Goal: Task Accomplishment & Management: Manage account settings

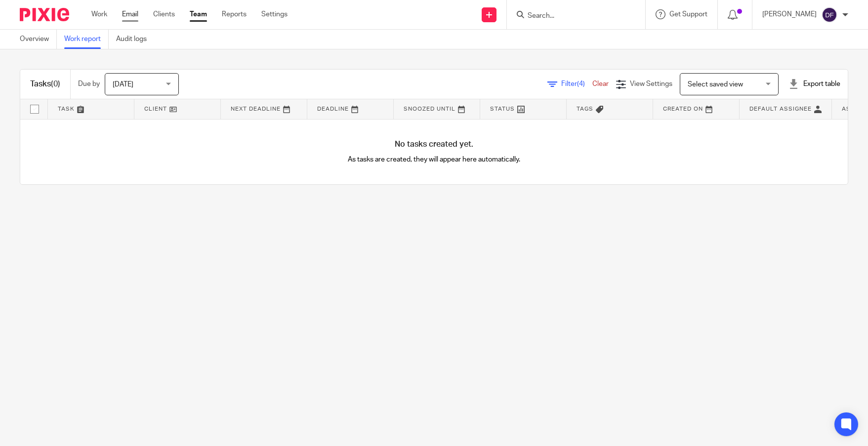
click at [136, 11] on link "Email" at bounding box center [130, 14] width 16 height 10
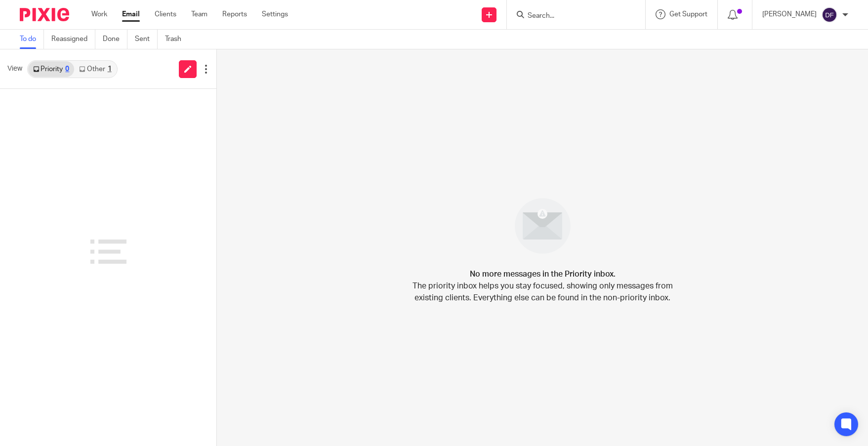
click at [560, 16] on input "Search" at bounding box center [571, 16] width 89 height 9
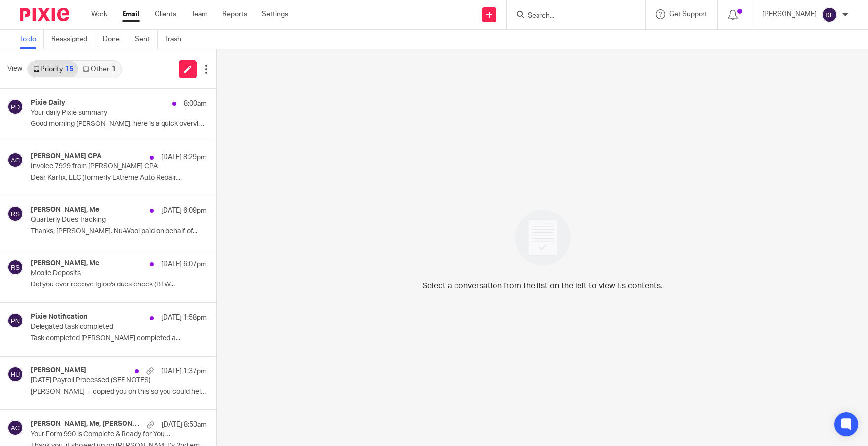
click at [553, 12] on input "Search" at bounding box center [571, 16] width 89 height 9
drag, startPoint x: 553, startPoint y: 12, endPoint x: 533, endPoint y: -3, distance: 24.7
click at [533, 0] on html "Work Email Clients Team Reports Settings Work Email Clients Team Reports Settin…" at bounding box center [434, 223] width 868 height 446
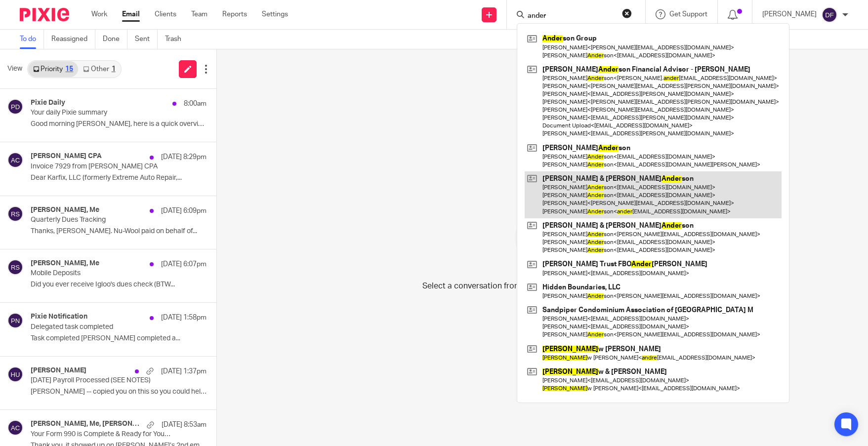
type input "ander"
click at [611, 191] on link at bounding box center [653, 195] width 257 height 47
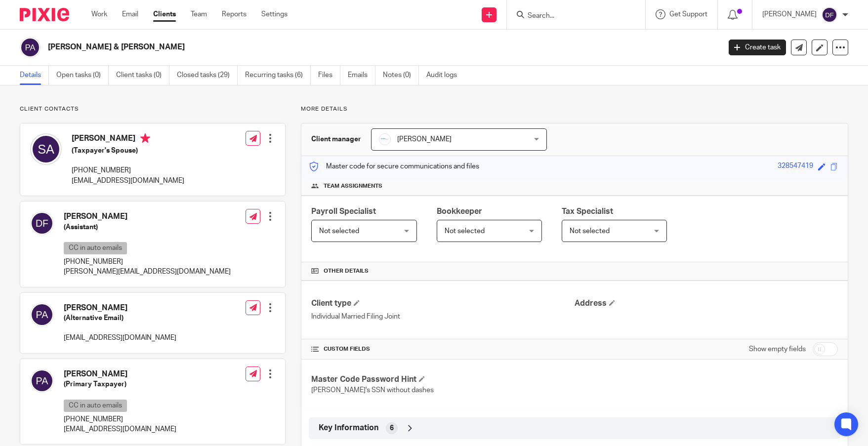
click at [816, 351] on input "checkbox" at bounding box center [825, 350] width 25 height 14
checkbox input "true"
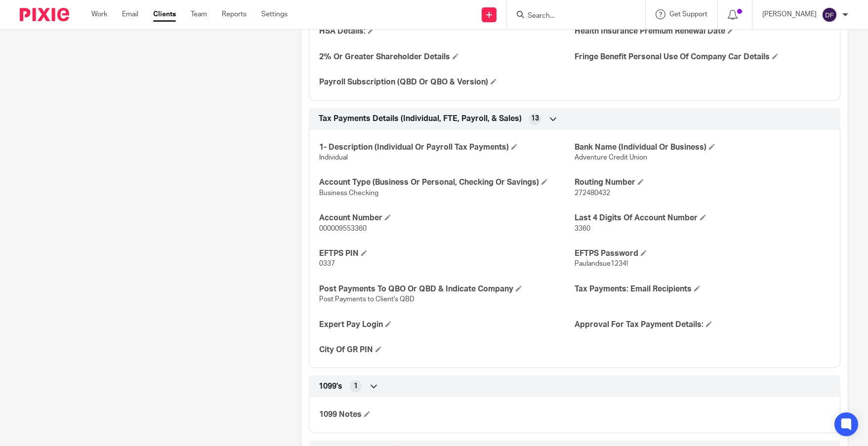
scroll to position [2101, 0]
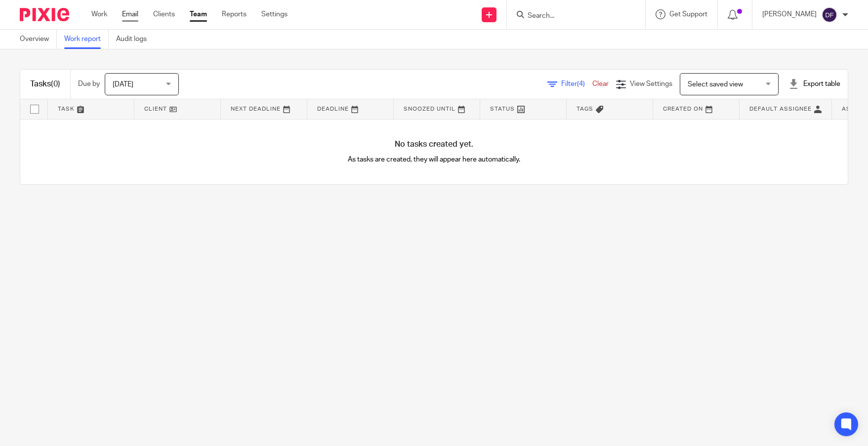
click at [128, 14] on link "Email" at bounding box center [130, 14] width 16 height 10
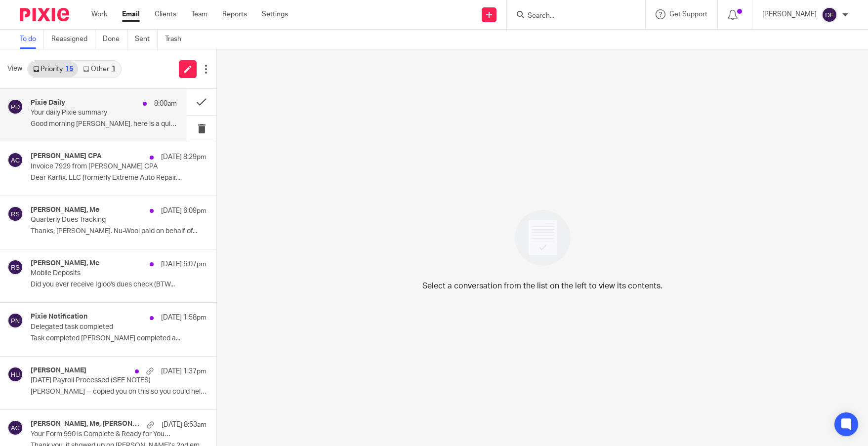
click at [113, 114] on p "Your daily Pixie summary" at bounding box center [89, 113] width 117 height 8
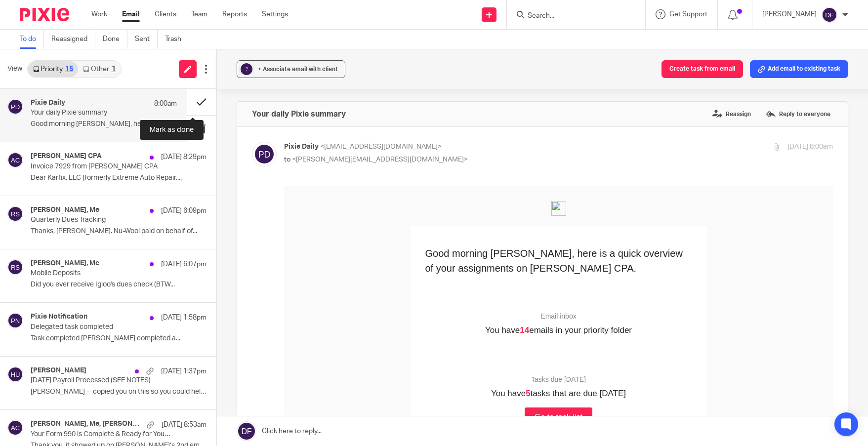
click at [194, 102] on button at bounding box center [202, 102] width 30 height 26
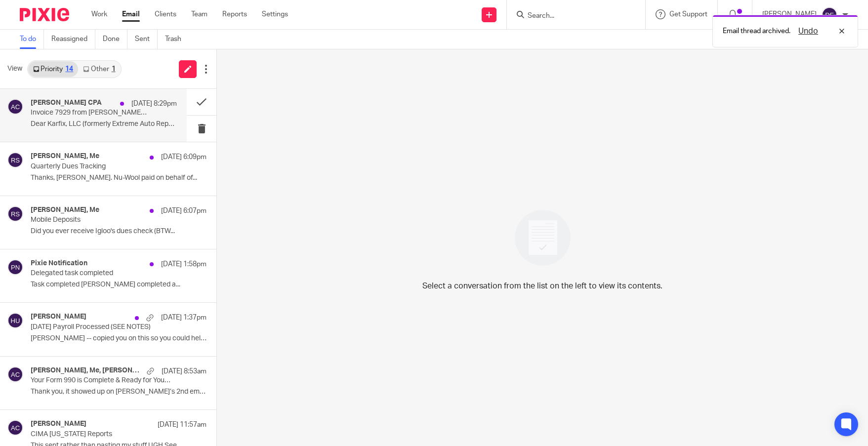
click at [103, 116] on p "Invoice 7929 from Amy L Corfixsen CPA" at bounding box center [89, 113] width 117 height 8
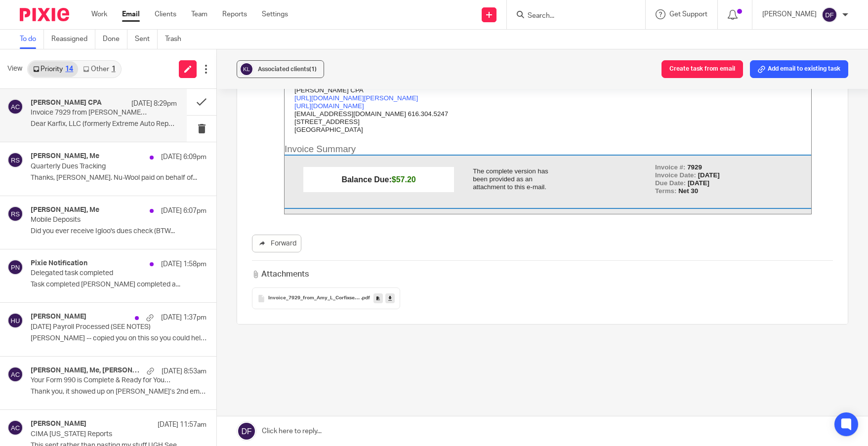
scroll to position [205, 0]
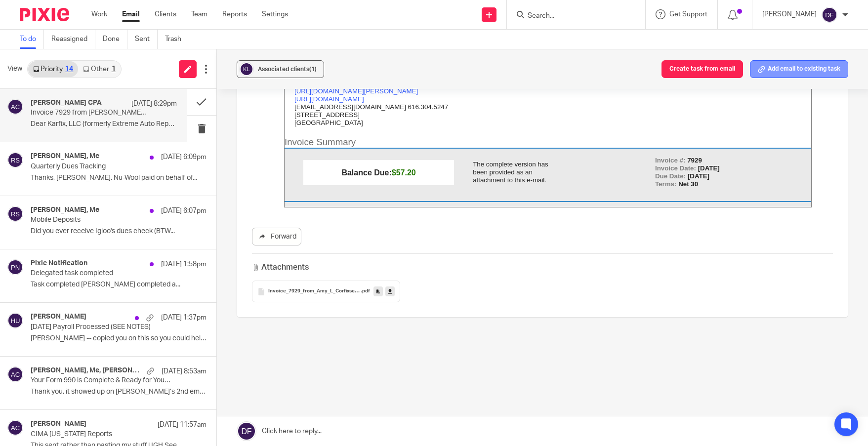
click at [815, 67] on button "Add email to existing task" at bounding box center [799, 69] width 98 height 18
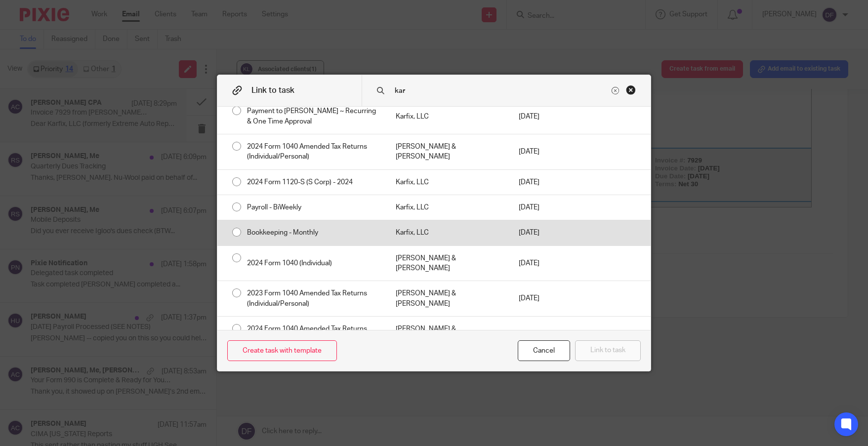
scroll to position [166, 0]
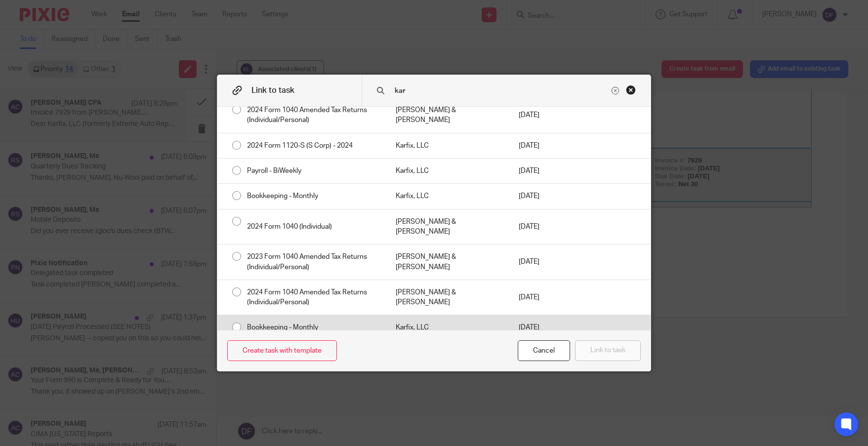
type input "kar"
click at [493, 321] on div "Karfix, LLC" at bounding box center [447, 327] width 123 height 25
radio input "true"
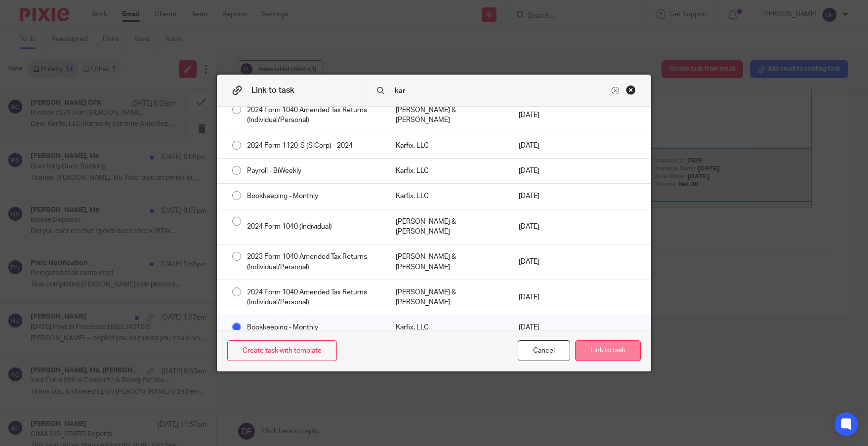
click at [603, 344] on button "Link to task" at bounding box center [608, 351] width 66 height 21
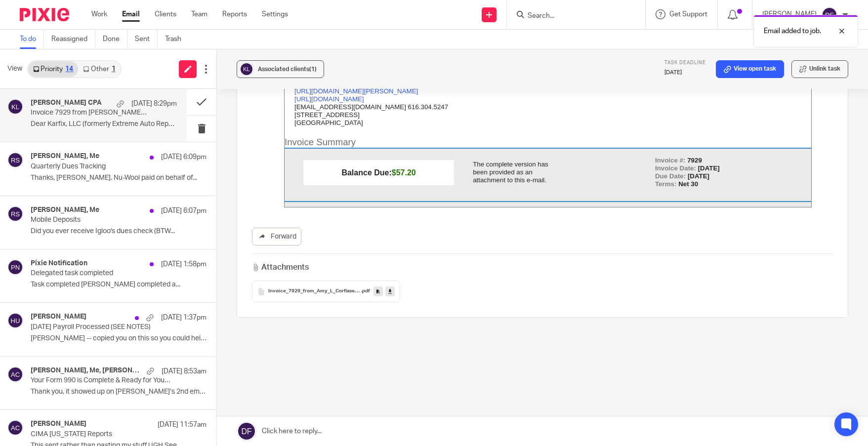
scroll to position [0, 0]
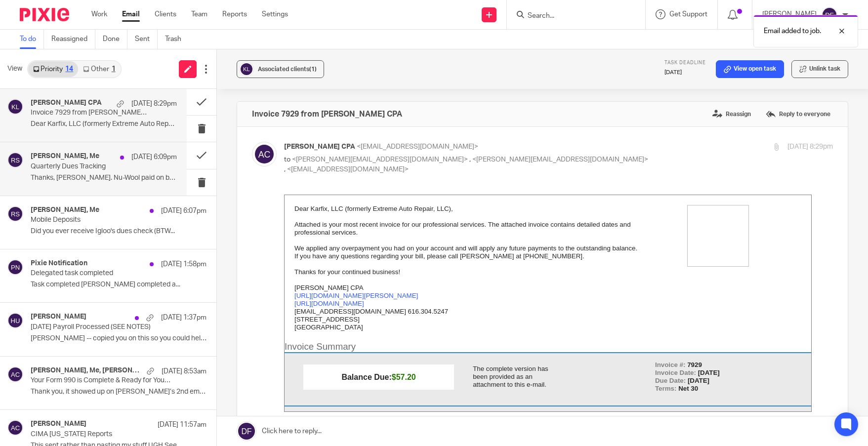
click at [78, 167] on p "Quarterly Dues Tracking" at bounding box center [89, 167] width 117 height 8
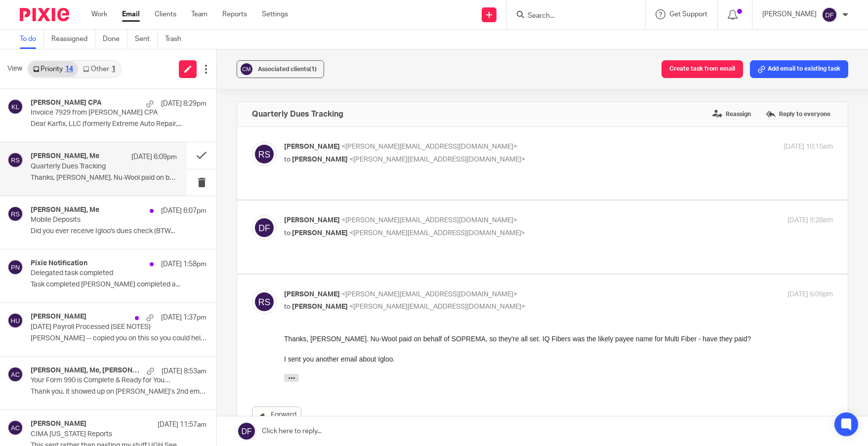
click at [351, 431] on link at bounding box center [542, 432] width 651 height 30
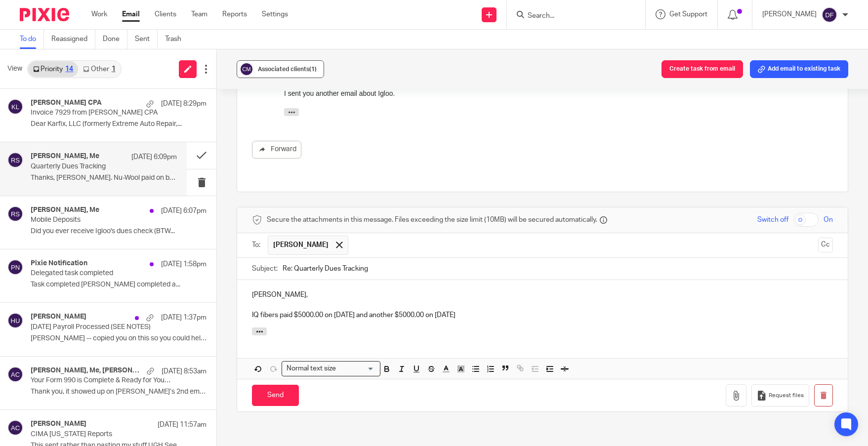
drag, startPoint x: 306, startPoint y: 67, endPoint x: 299, endPoint y: 73, distance: 9.6
click at [299, 73] on div "Associated clients (1)" at bounding box center [287, 69] width 59 height 10
drag, startPoint x: 468, startPoint y: 261, endPoint x: 484, endPoint y: 261, distance: 16.3
click at [469, 300] on p at bounding box center [542, 305] width 581 height 10
click at [479, 280] on div "Rachel, IQ fibers paid $5000.00 on 6.27.25 and another $5000.00 on 6.30.25" at bounding box center [542, 303] width 611 height 47
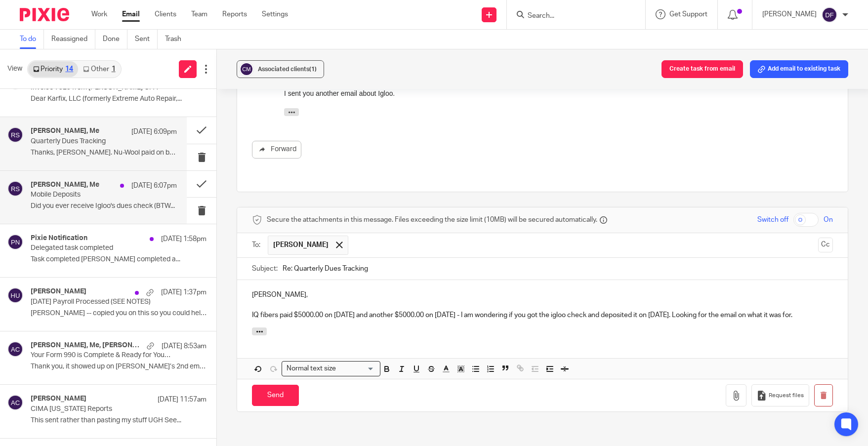
scroll to position [49, 0]
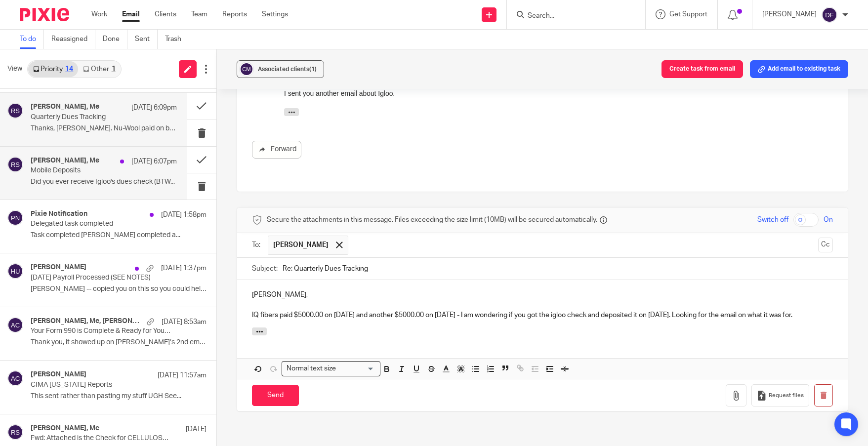
click at [99, 167] on p "Mobile Deposits" at bounding box center [89, 171] width 117 height 8
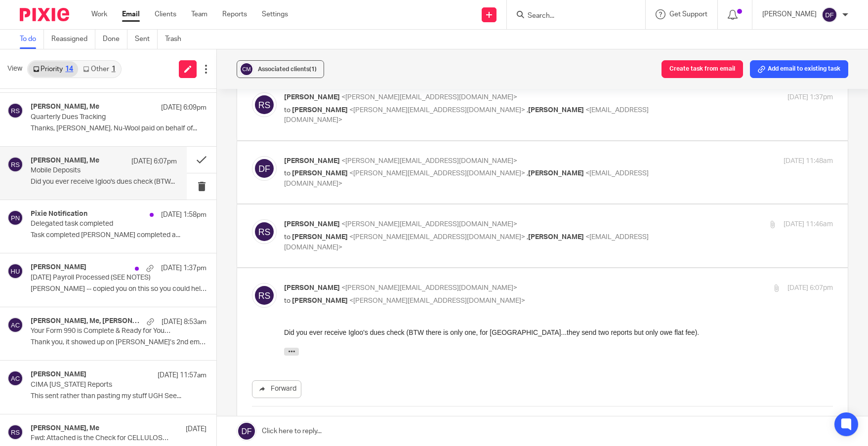
click at [293, 425] on link at bounding box center [542, 432] width 651 height 30
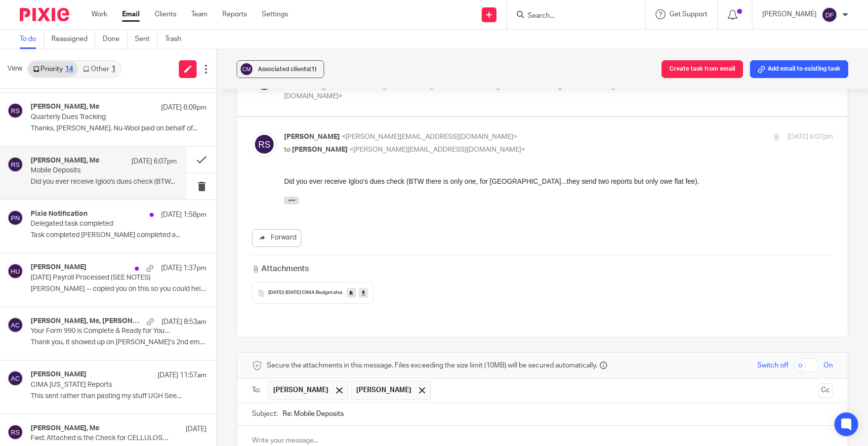
scroll to position [177, 0]
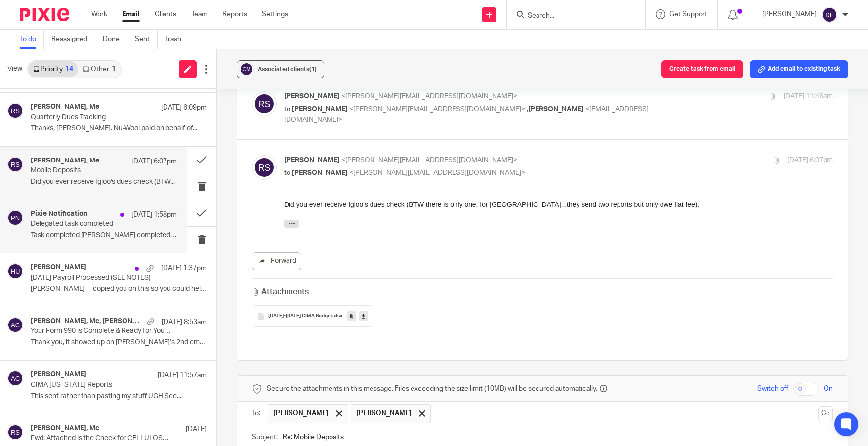
click at [84, 224] on p "Delegated task completed" at bounding box center [89, 224] width 117 height 8
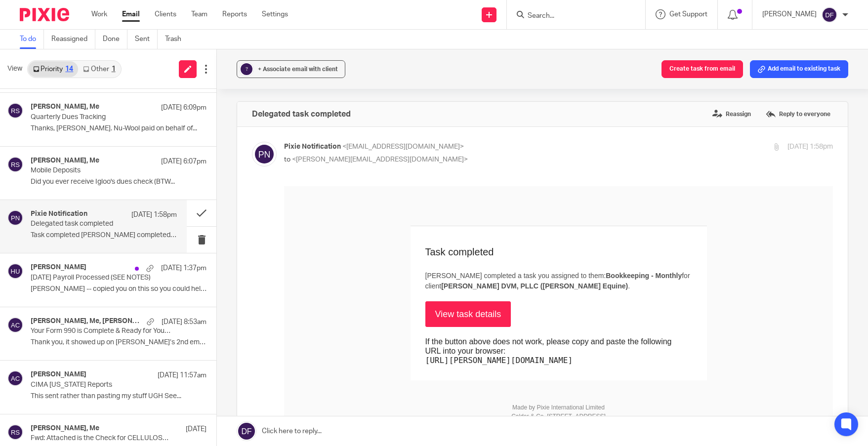
scroll to position [0, 0]
click at [196, 209] on button at bounding box center [202, 213] width 30 height 26
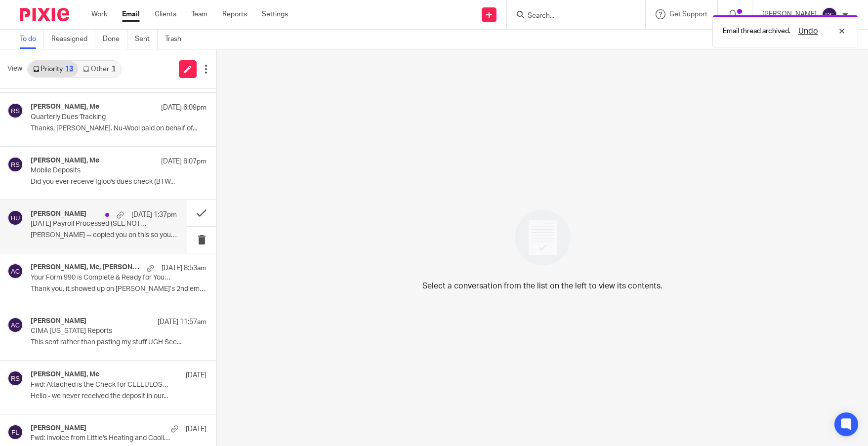
click at [75, 240] on p "Donna -- copied you on this so you could help..." at bounding box center [104, 235] width 146 height 8
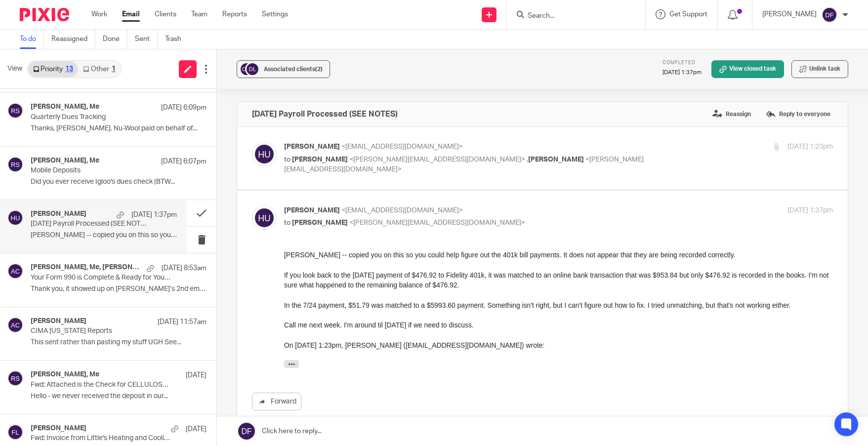
click at [636, 149] on p "Holly Utting <hollyutting@gmail.com>" at bounding box center [467, 147] width 366 height 10
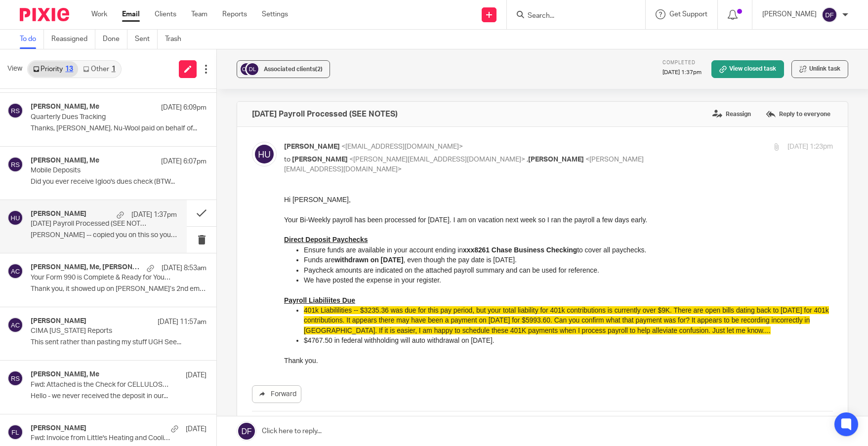
click at [636, 149] on p "Holly Utting <hollyutting@gmail.com>" at bounding box center [467, 147] width 366 height 10
checkbox input "false"
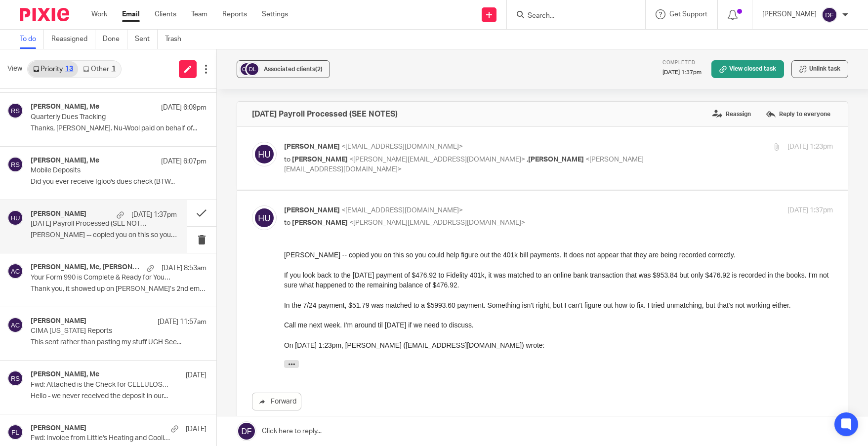
click at [102, 75] on link "Other 1" at bounding box center [99, 69] width 42 height 16
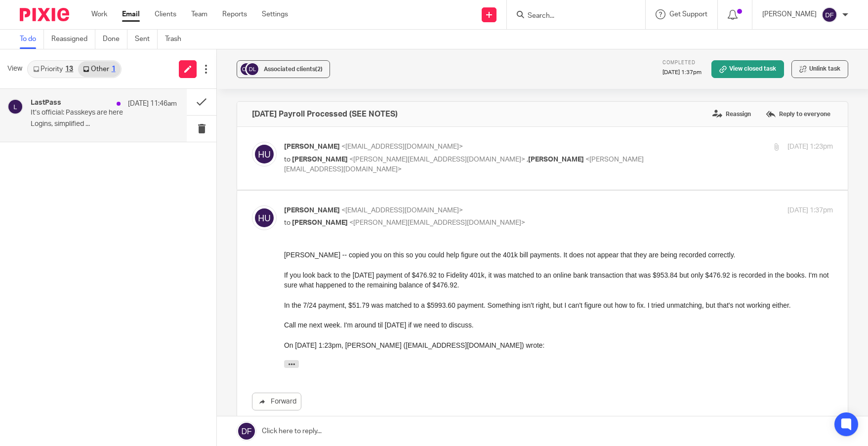
click at [88, 130] on div "LastPass Aug 13 11:46am It’s official: Passkeys are here Logins, simplified ..." at bounding box center [104, 115] width 146 height 33
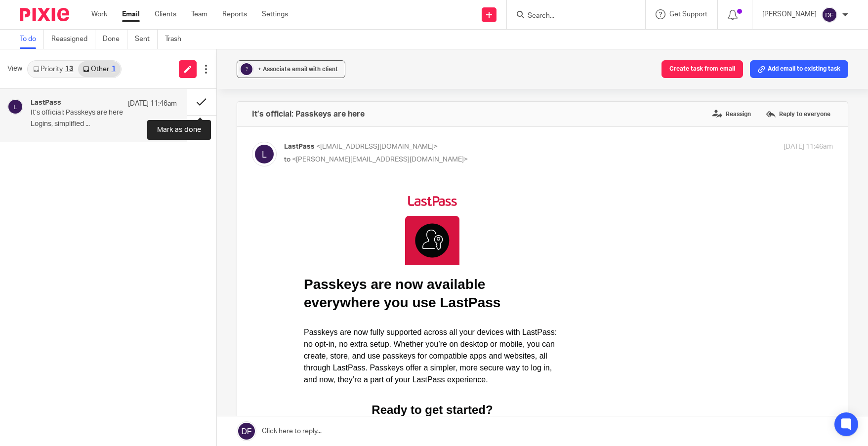
click at [199, 102] on button at bounding box center [202, 102] width 30 height 26
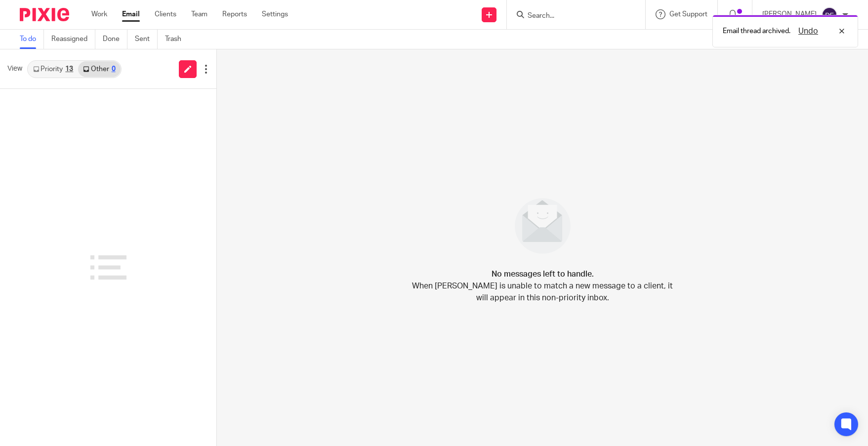
click at [44, 68] on link "Priority 13" at bounding box center [53, 69] width 50 height 16
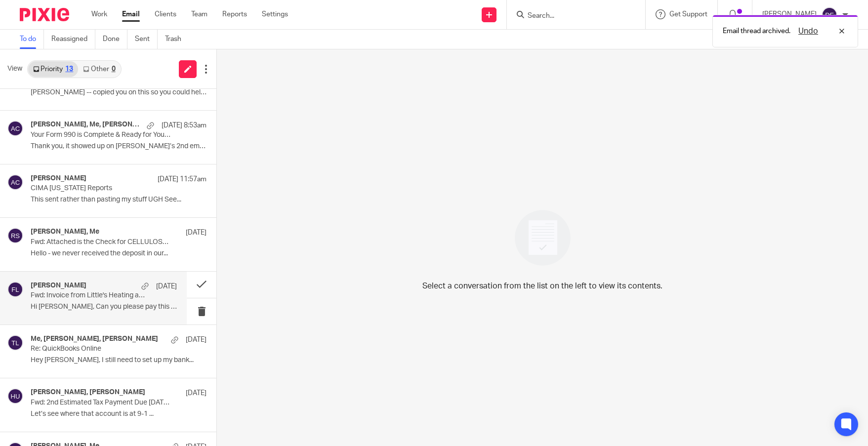
scroll to position [93, 0]
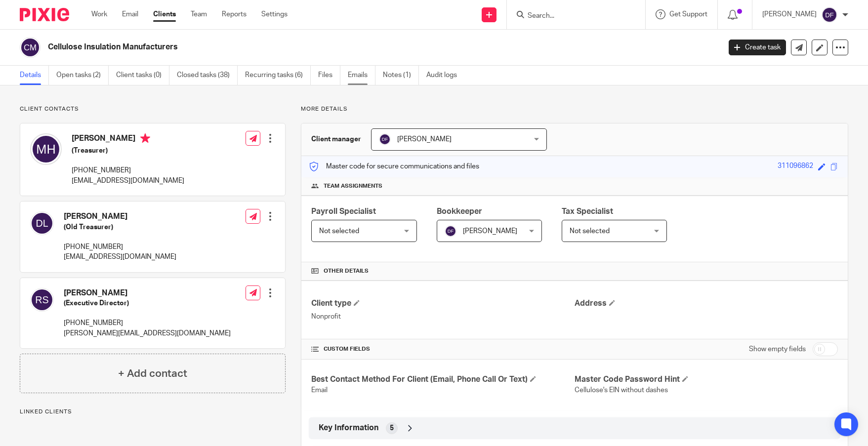
click at [357, 76] on link "Emails" at bounding box center [362, 75] width 28 height 19
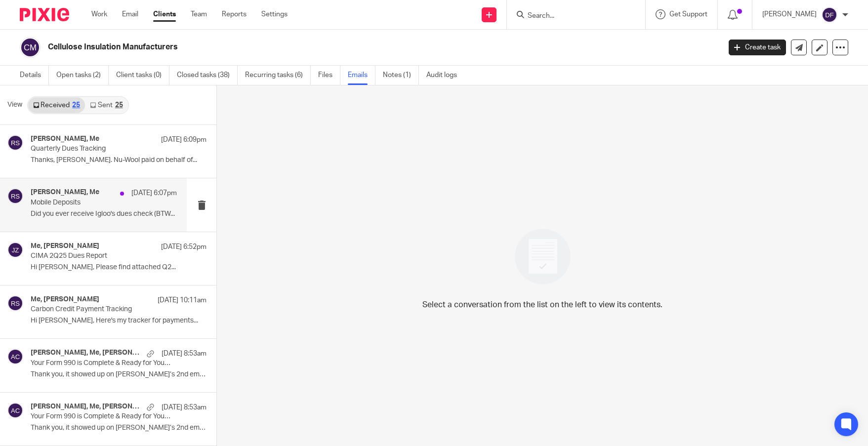
click at [67, 208] on div "[PERSON_NAME], Me [DATE] 6:07pm Mobile Deposits Did you ever receive Igloo's du…" at bounding box center [104, 204] width 146 height 33
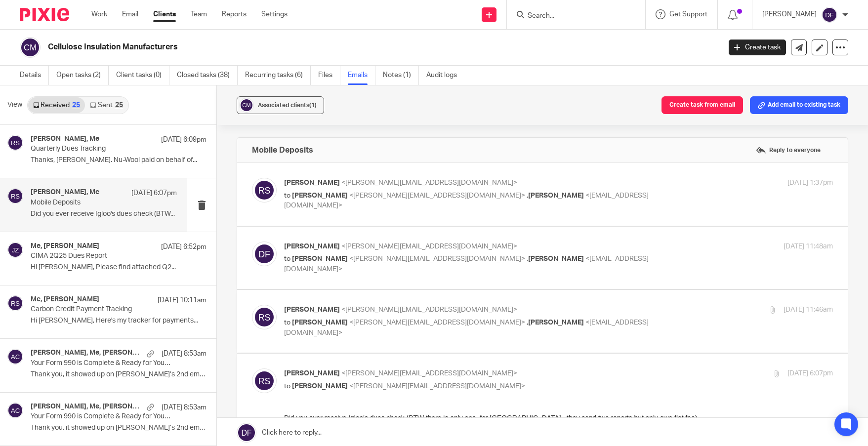
click at [607, 181] on p "[PERSON_NAME] <[PERSON_NAME][EMAIL_ADDRESS][DOMAIN_NAME]>" at bounding box center [467, 183] width 366 height 10
checkbox input "true"
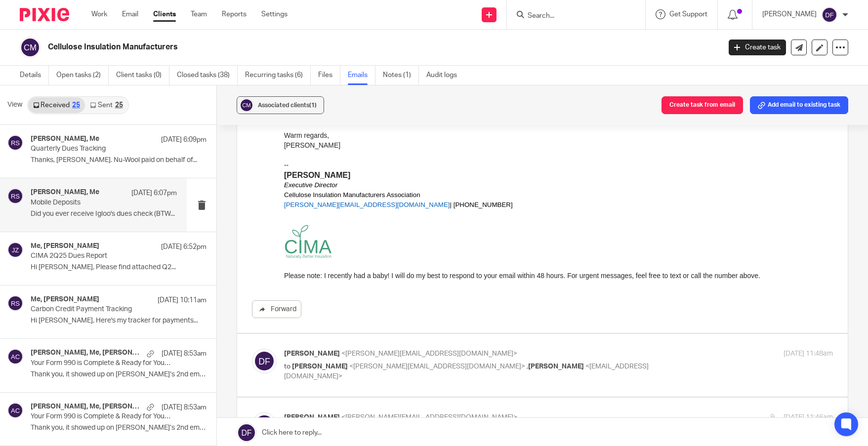
scroll to position [198, 0]
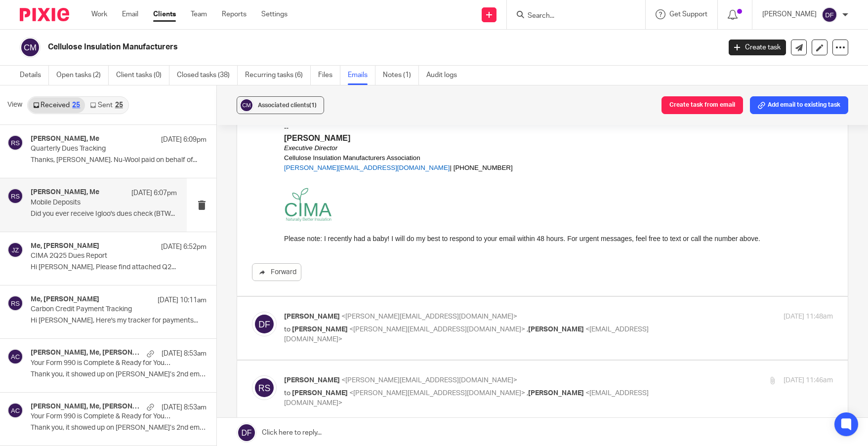
click at [636, 313] on p "[PERSON_NAME] <[PERSON_NAME][EMAIL_ADDRESS][DOMAIN_NAME]>" at bounding box center [467, 317] width 366 height 10
checkbox input "true"
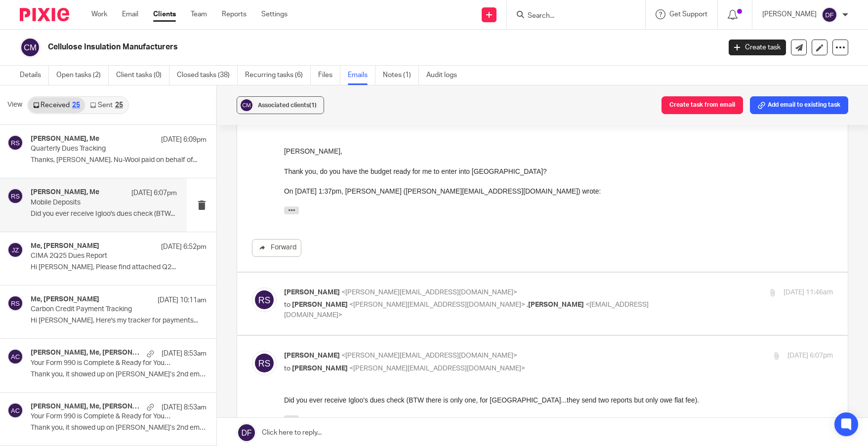
scroll to position [445, 0]
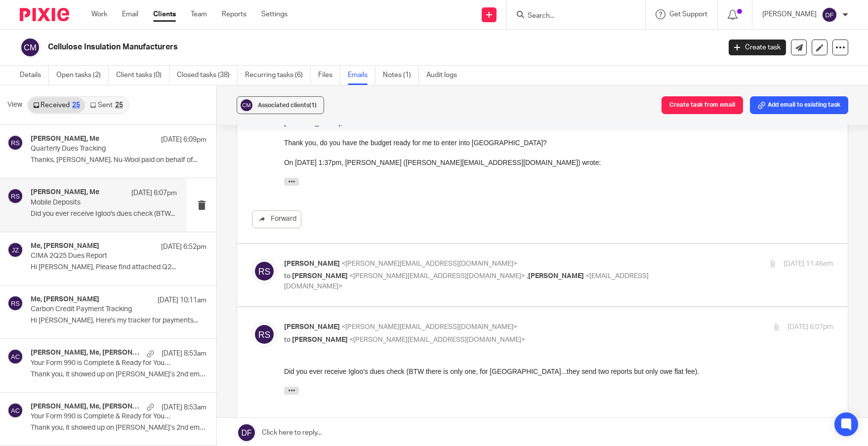
click at [650, 269] on div "[DATE] 11:46am" at bounding box center [741, 264] width 183 height 10
checkbox input "true"
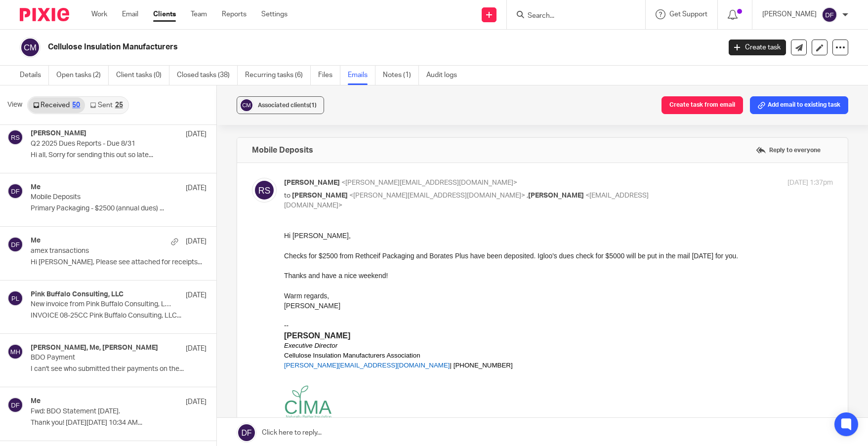
scroll to position [947, 0]
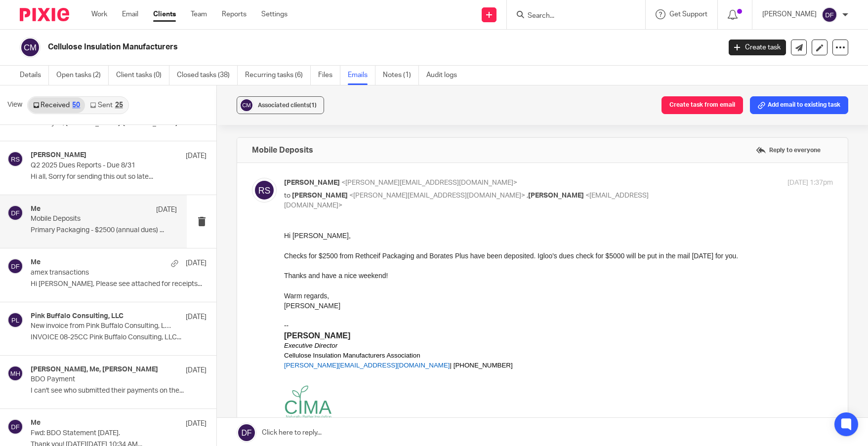
click at [77, 232] on p "Primary Packaging - $2500 (annual dues) ..." at bounding box center [104, 230] width 146 height 8
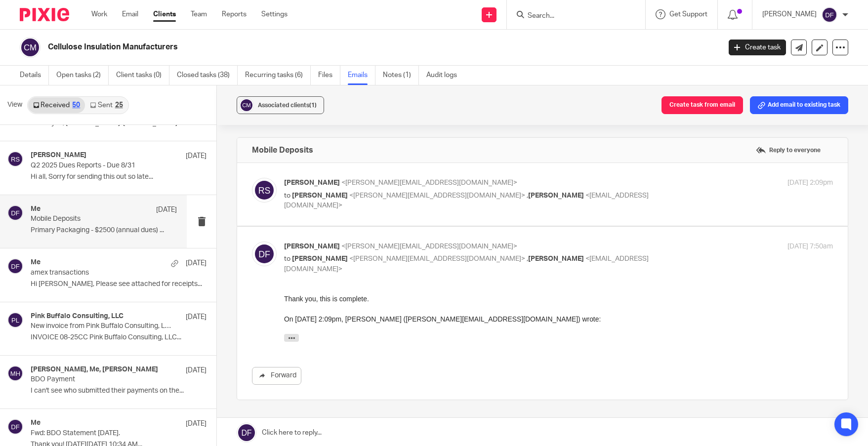
scroll to position [0, 0]
click at [583, 183] on p "[PERSON_NAME] <[PERSON_NAME][EMAIL_ADDRESS][DOMAIN_NAME]>" at bounding box center [467, 183] width 366 height 10
checkbox input "true"
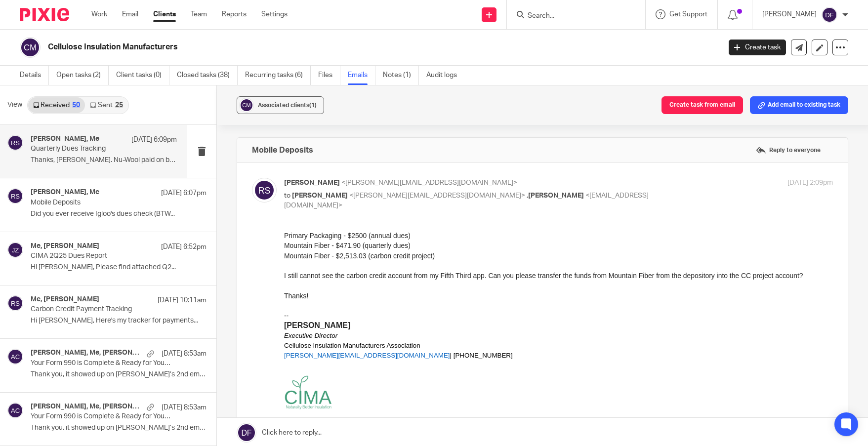
click at [36, 150] on p "Quarterly Dues Tracking" at bounding box center [89, 149] width 117 height 8
click at [54, 199] on p "Mobile Deposits" at bounding box center [89, 203] width 117 height 8
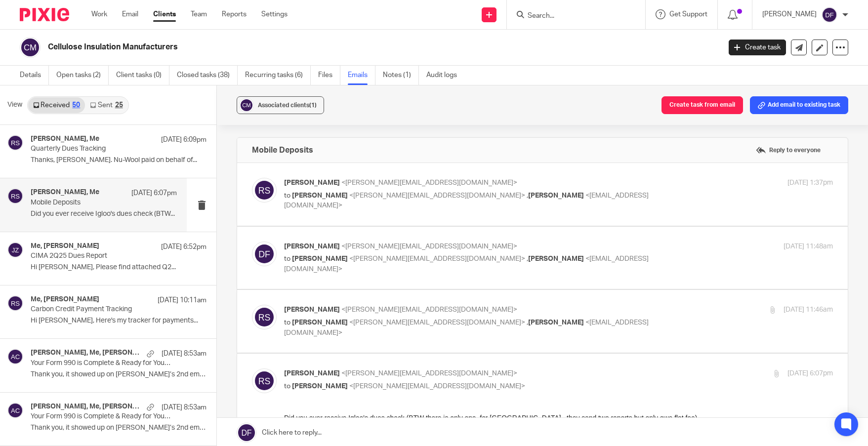
click at [590, 182] on p "[PERSON_NAME] <[PERSON_NAME][EMAIL_ADDRESS][DOMAIN_NAME]>" at bounding box center [467, 183] width 366 height 10
checkbox input "true"
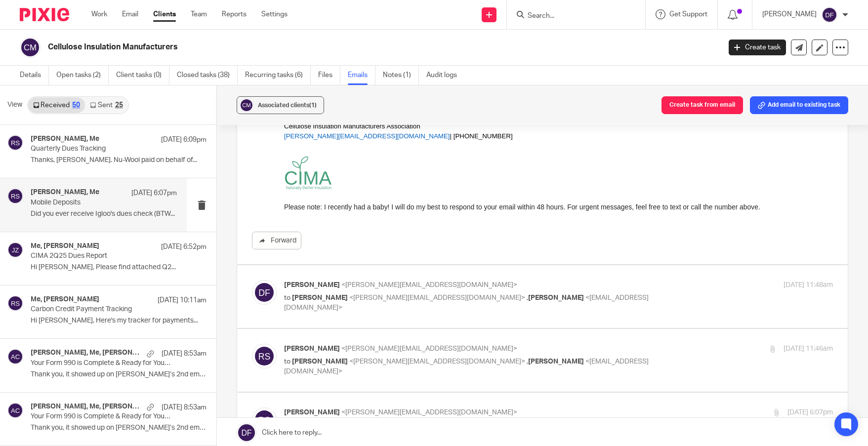
scroll to position [198, 0]
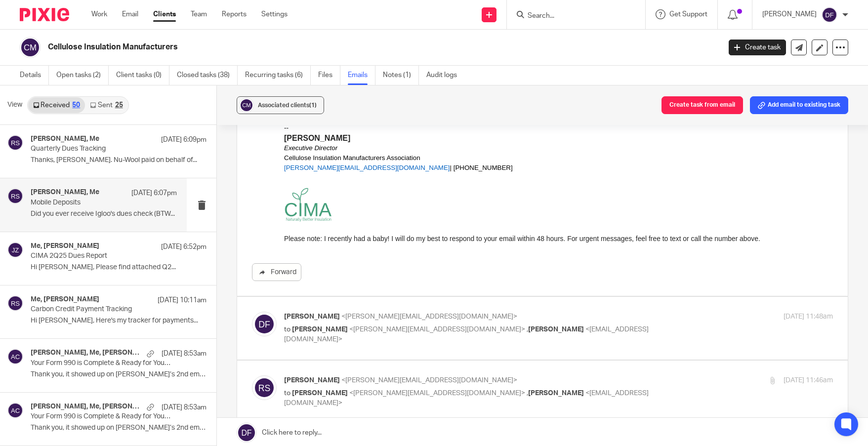
click at [613, 310] on label at bounding box center [542, 328] width 611 height 63
click at [252, 311] on input "checkbox" at bounding box center [252, 311] width 0 height 0
checkbox input "true"
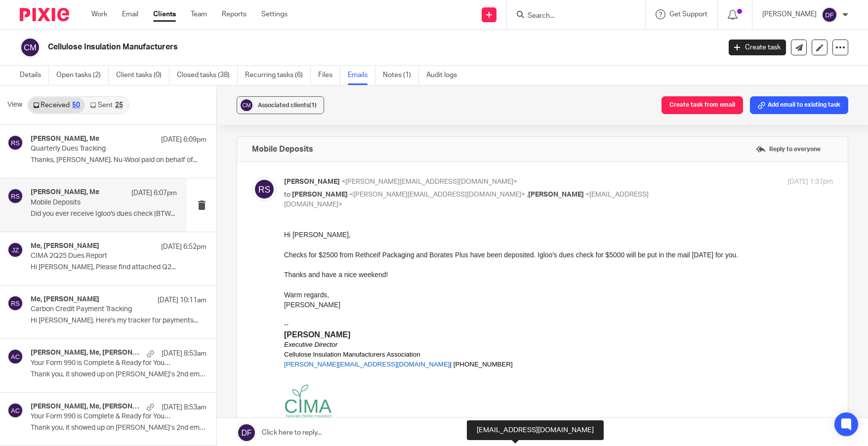
scroll to position [0, 0]
